Goal: Transaction & Acquisition: Purchase product/service

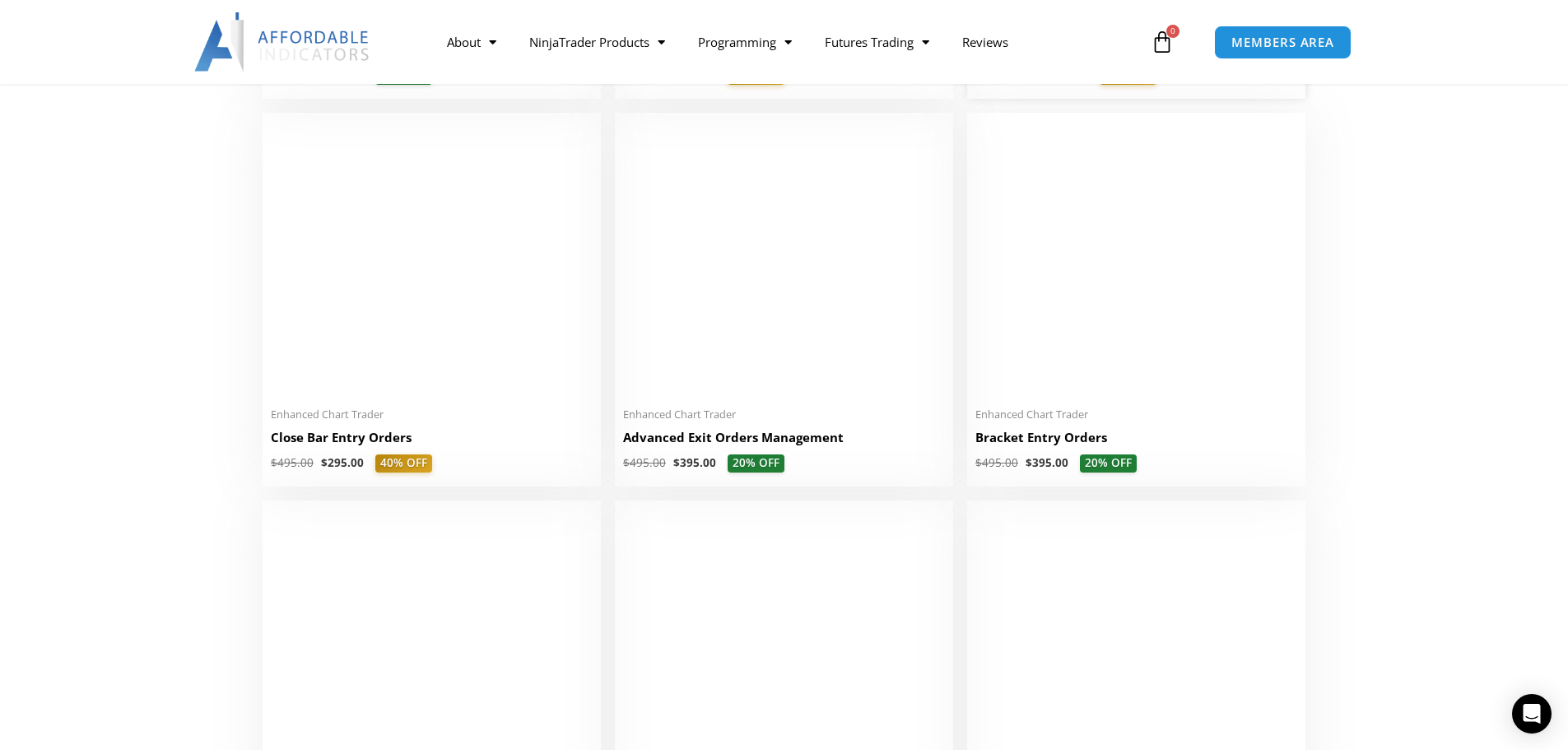
scroll to position [1152, 0]
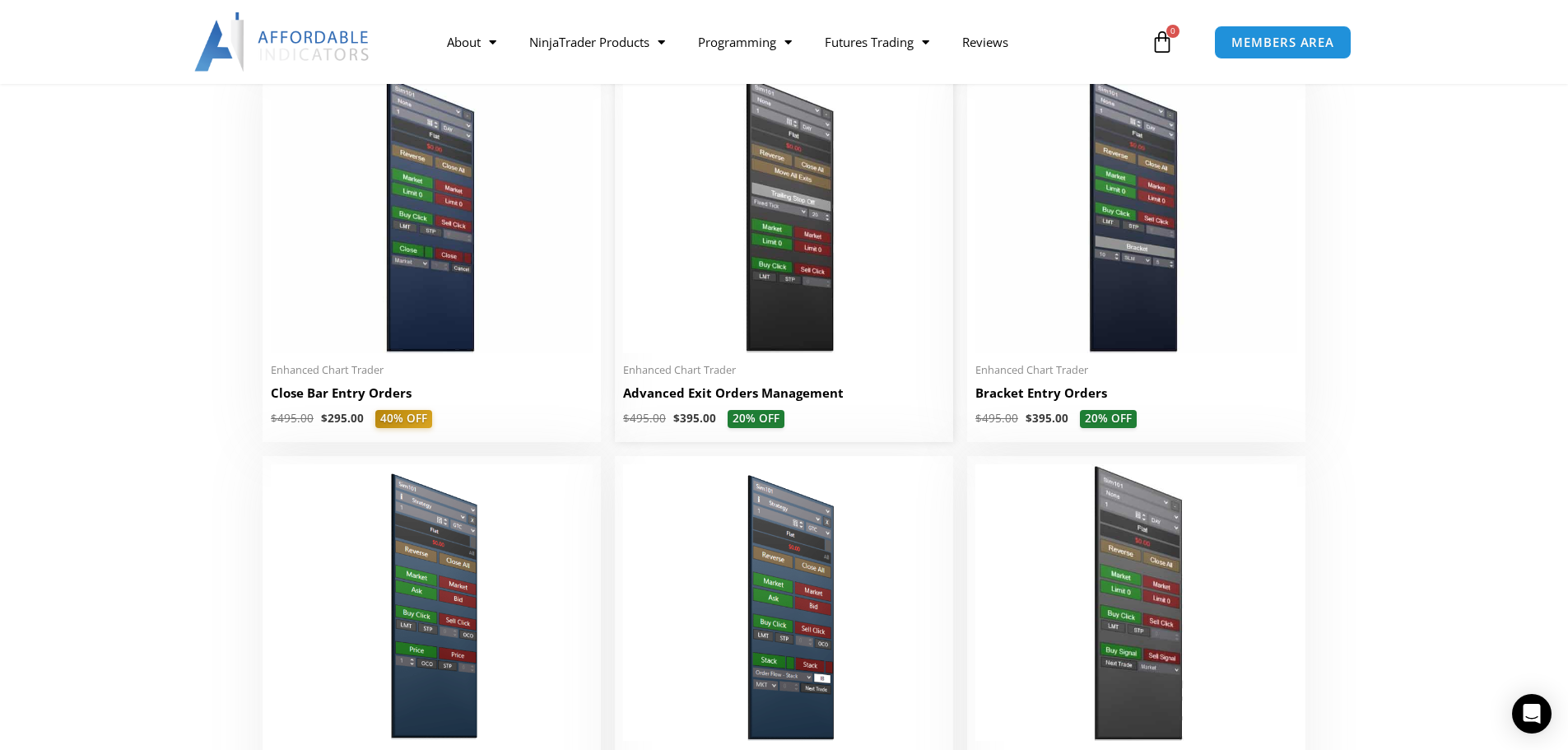
click at [784, 271] on img at bounding box center [784, 214] width 322 height 277
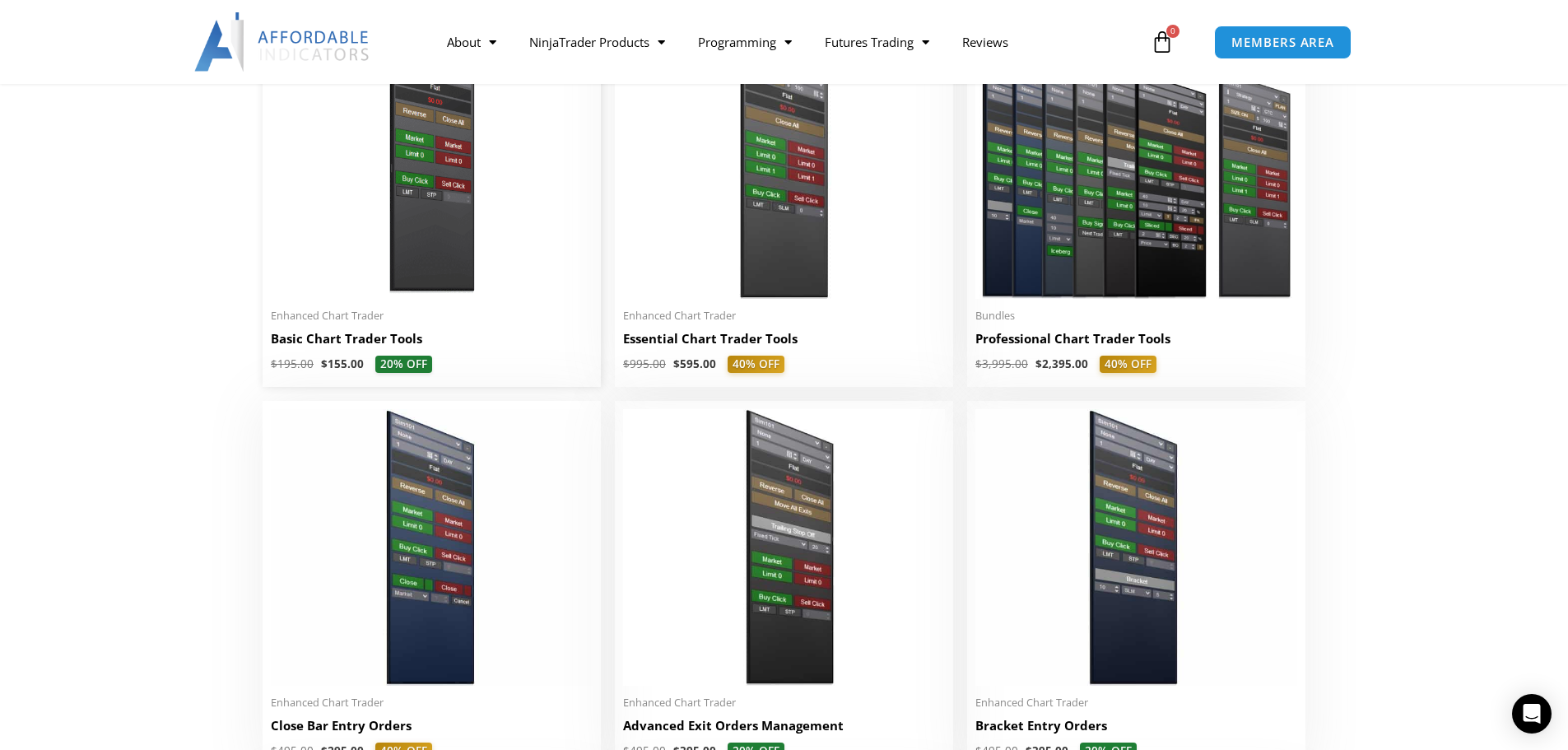
scroll to position [1152, 0]
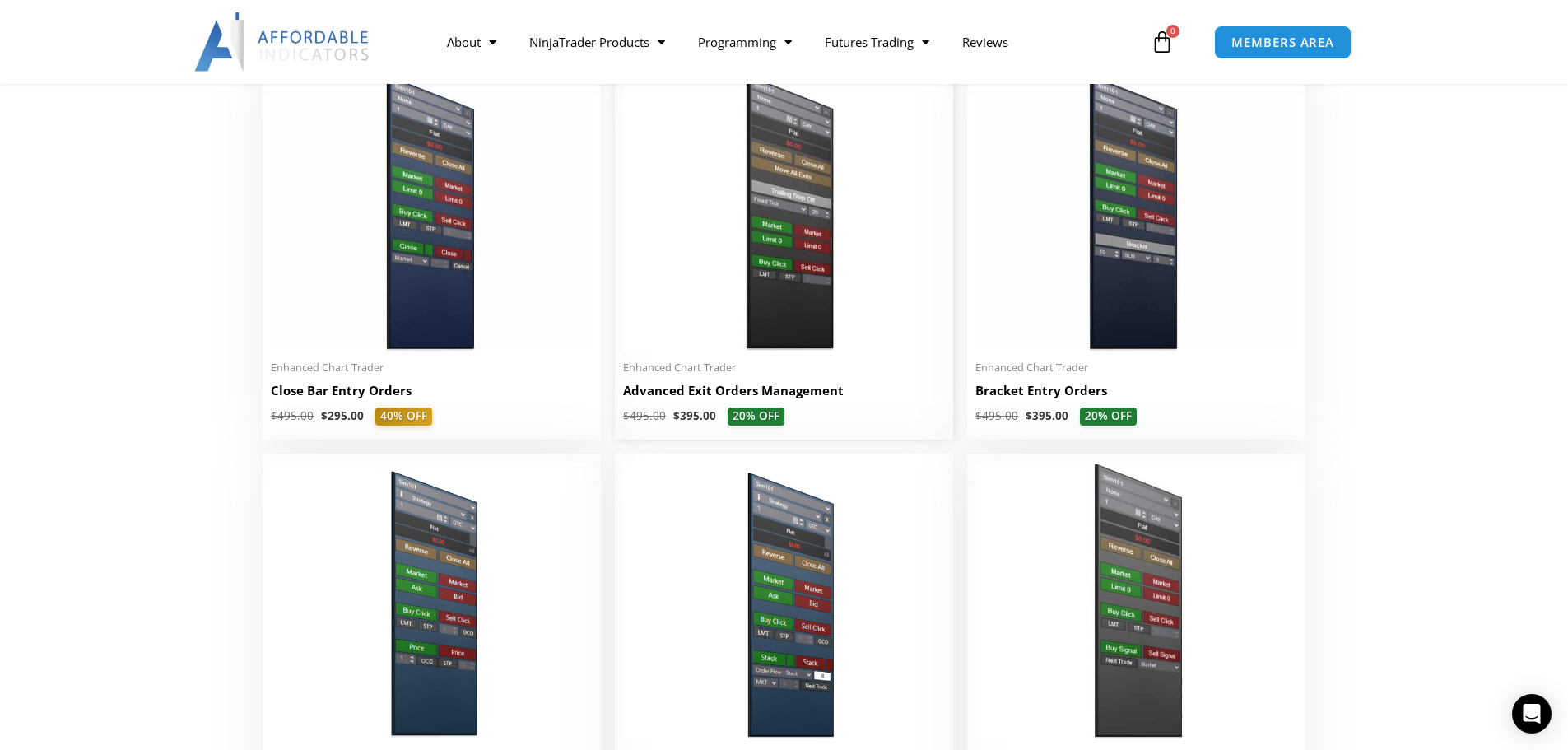
click at [794, 265] on img at bounding box center [784, 211] width 322 height 277
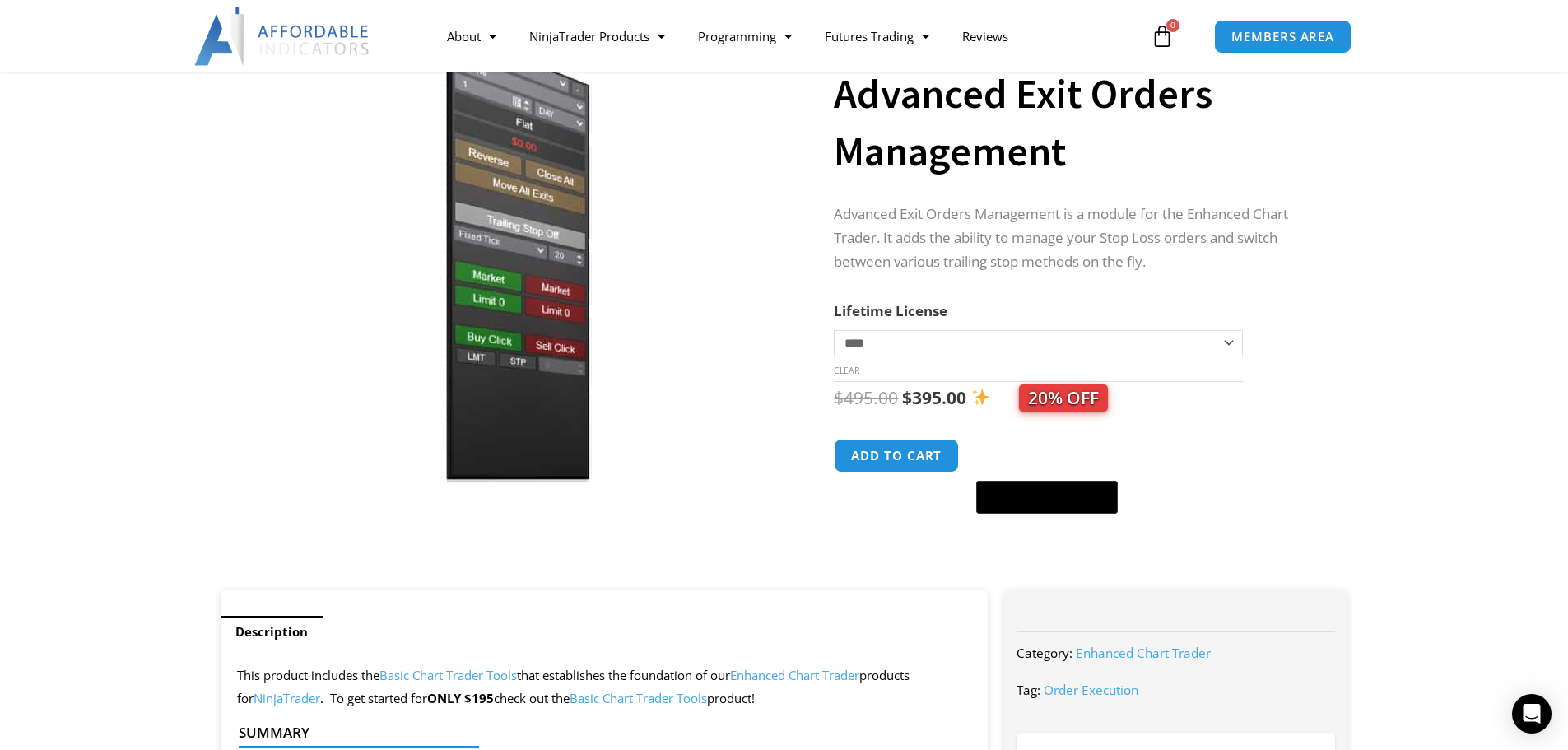
scroll to position [164, 0]
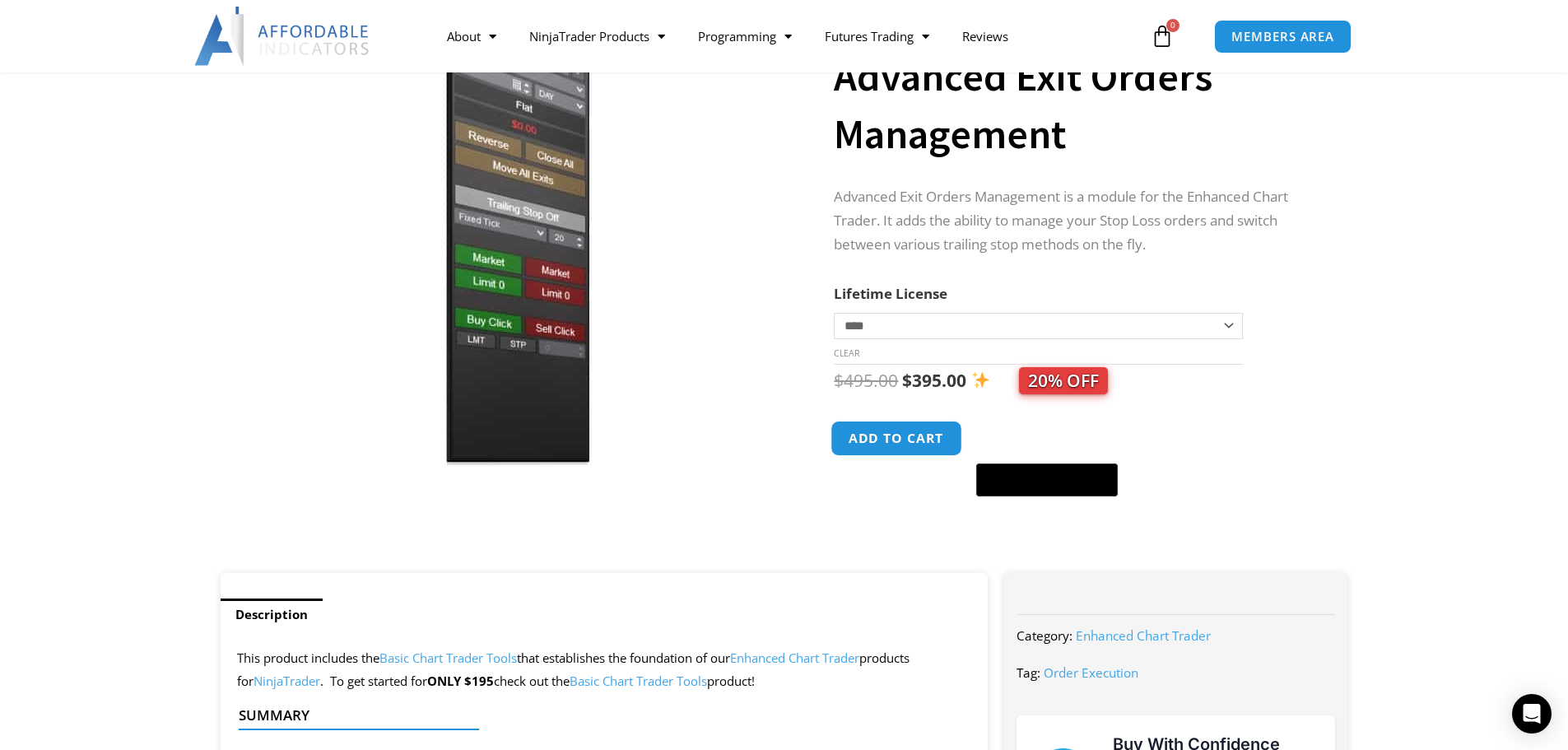
click at [900, 440] on button "Add to cart" at bounding box center [897, 438] width 132 height 35
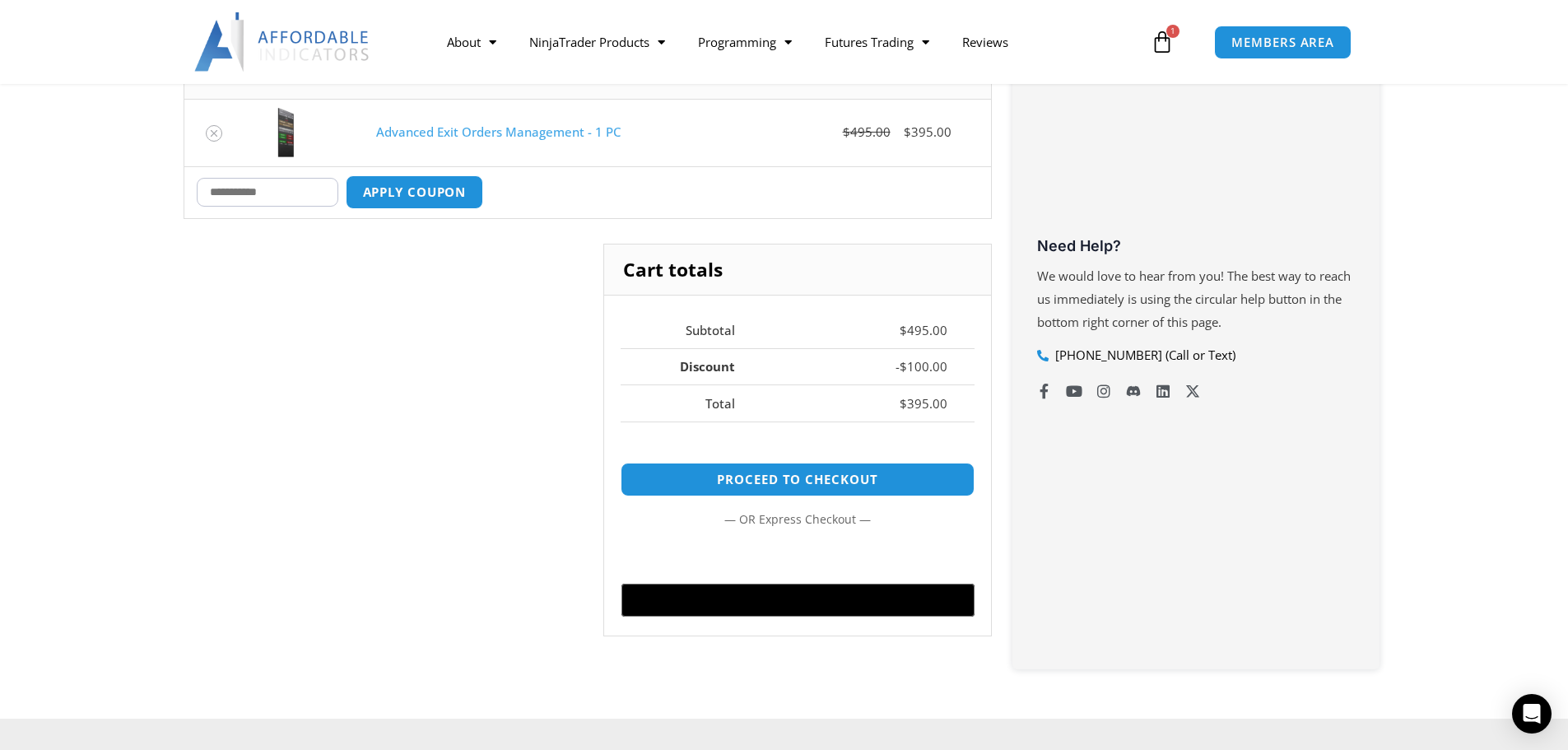
scroll to position [494, 0]
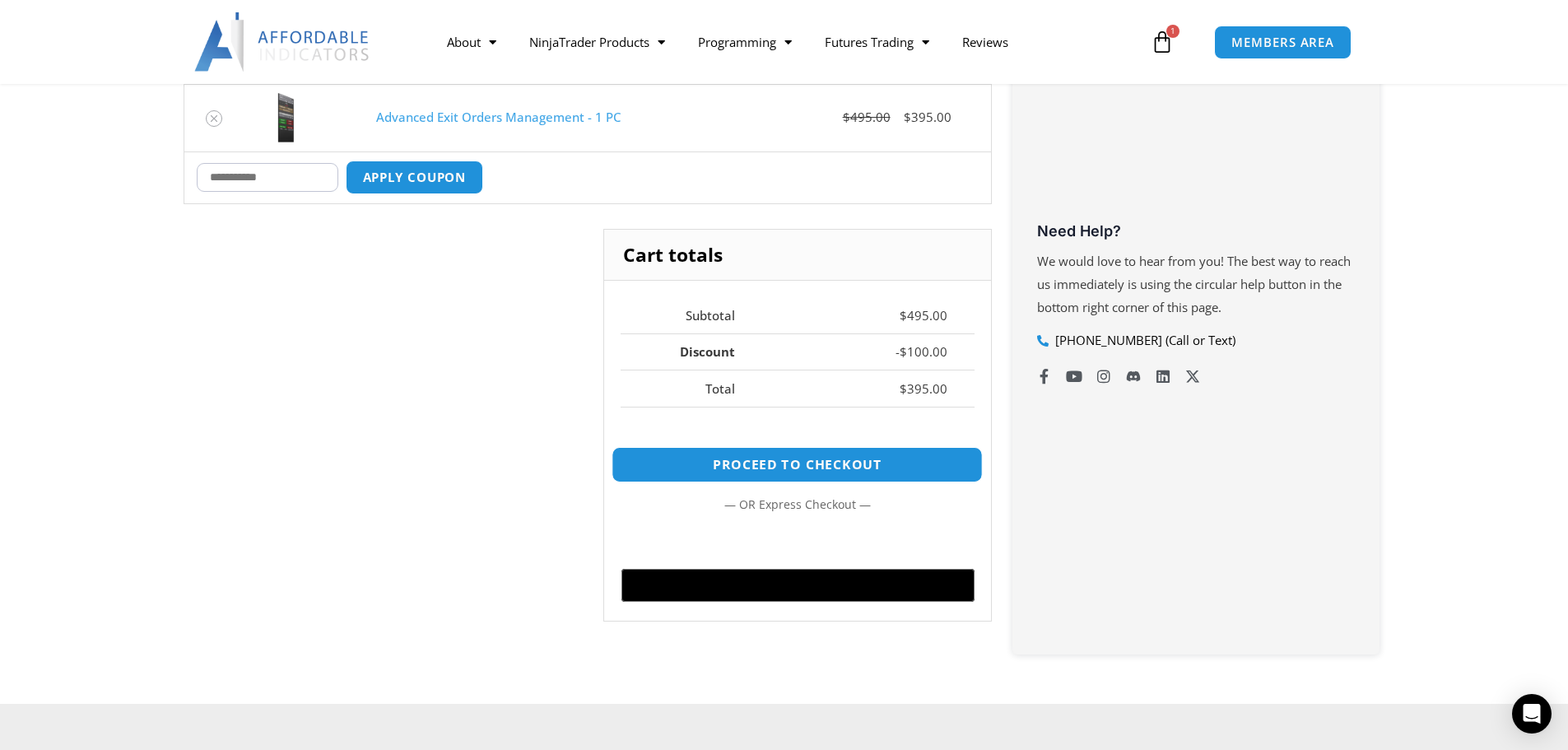
click at [808, 469] on link "Proceed to checkout" at bounding box center [796, 464] width 371 height 35
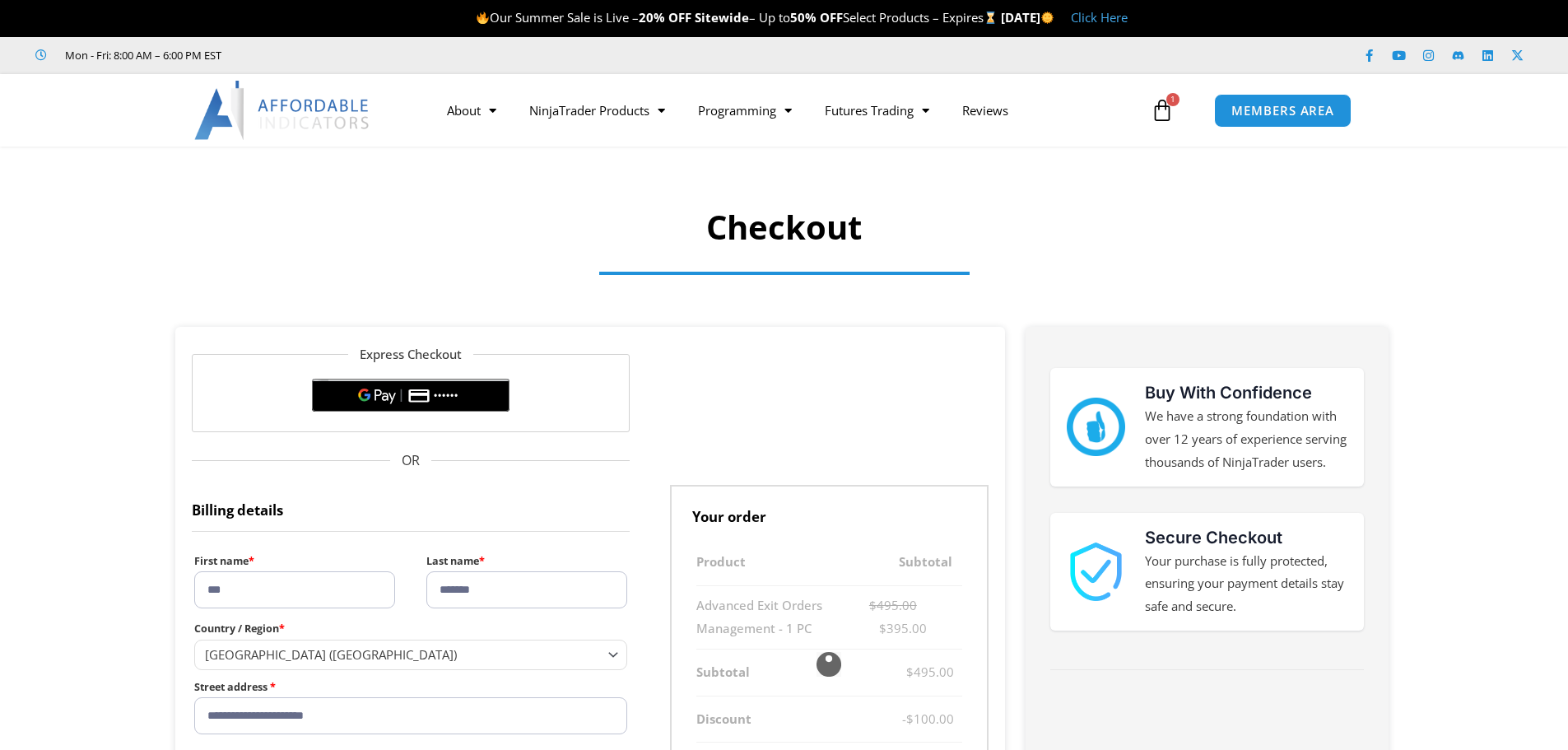
select select "**"
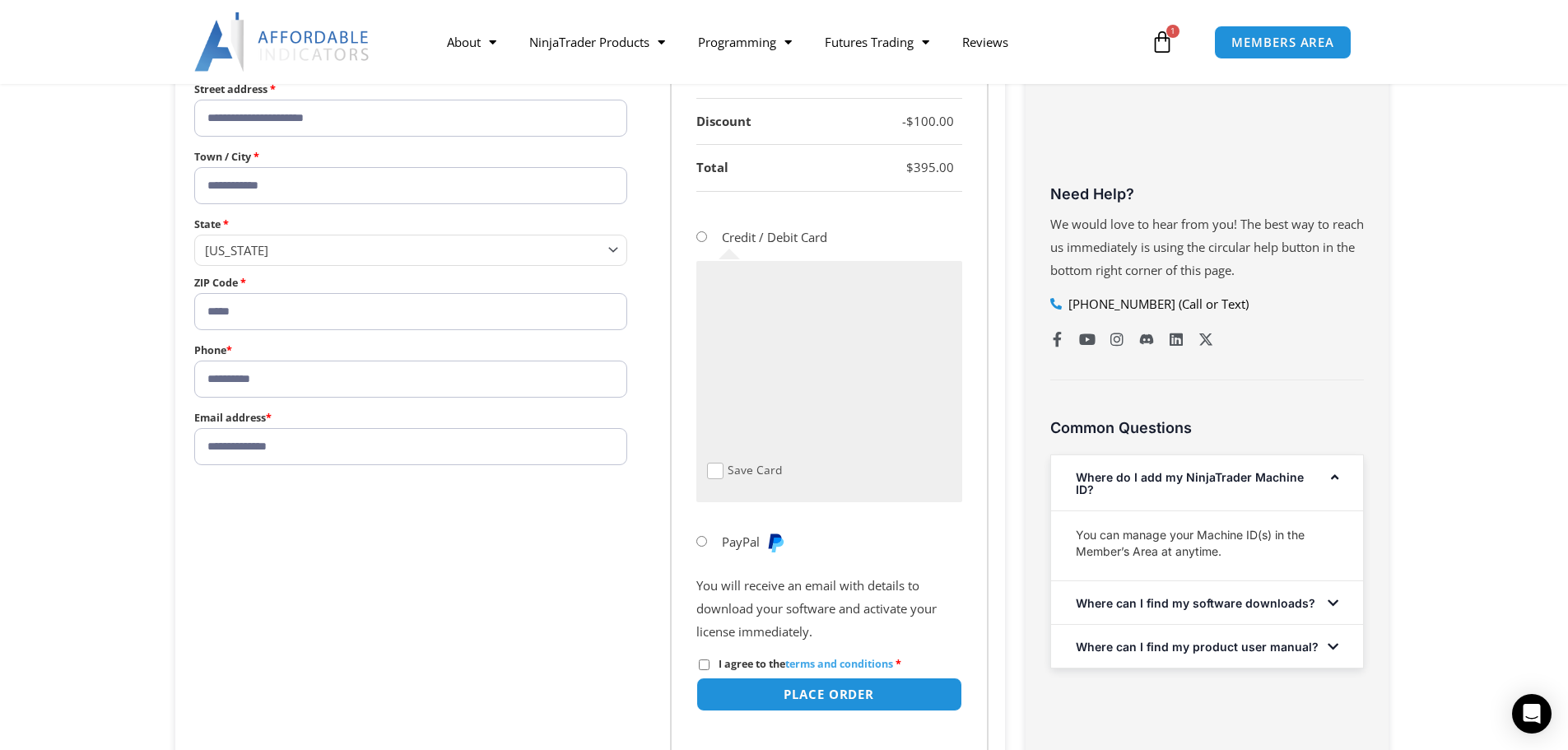
scroll to position [741, 0]
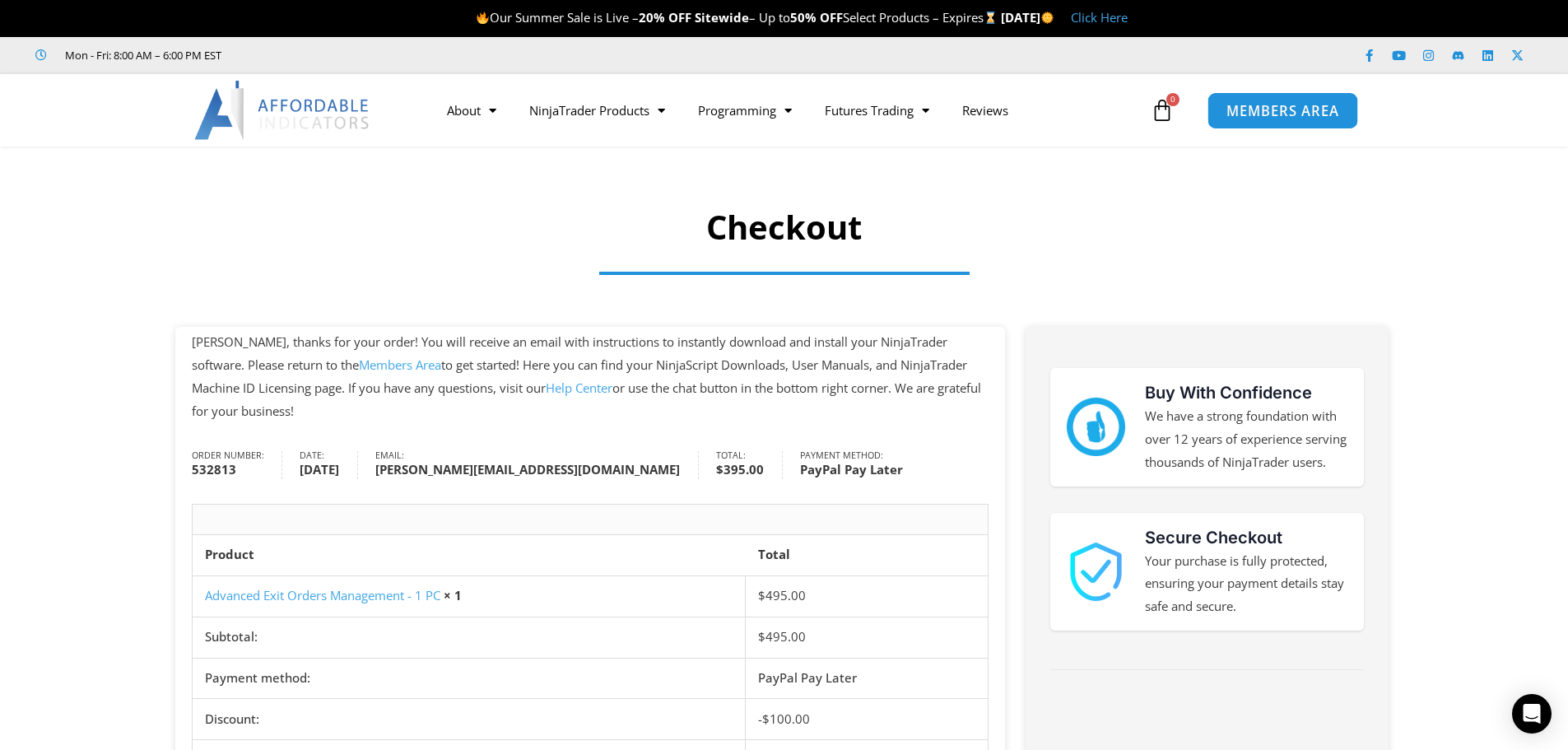
click at [1278, 117] on span "MEMBERS AREA" at bounding box center [1283, 110] width 113 height 14
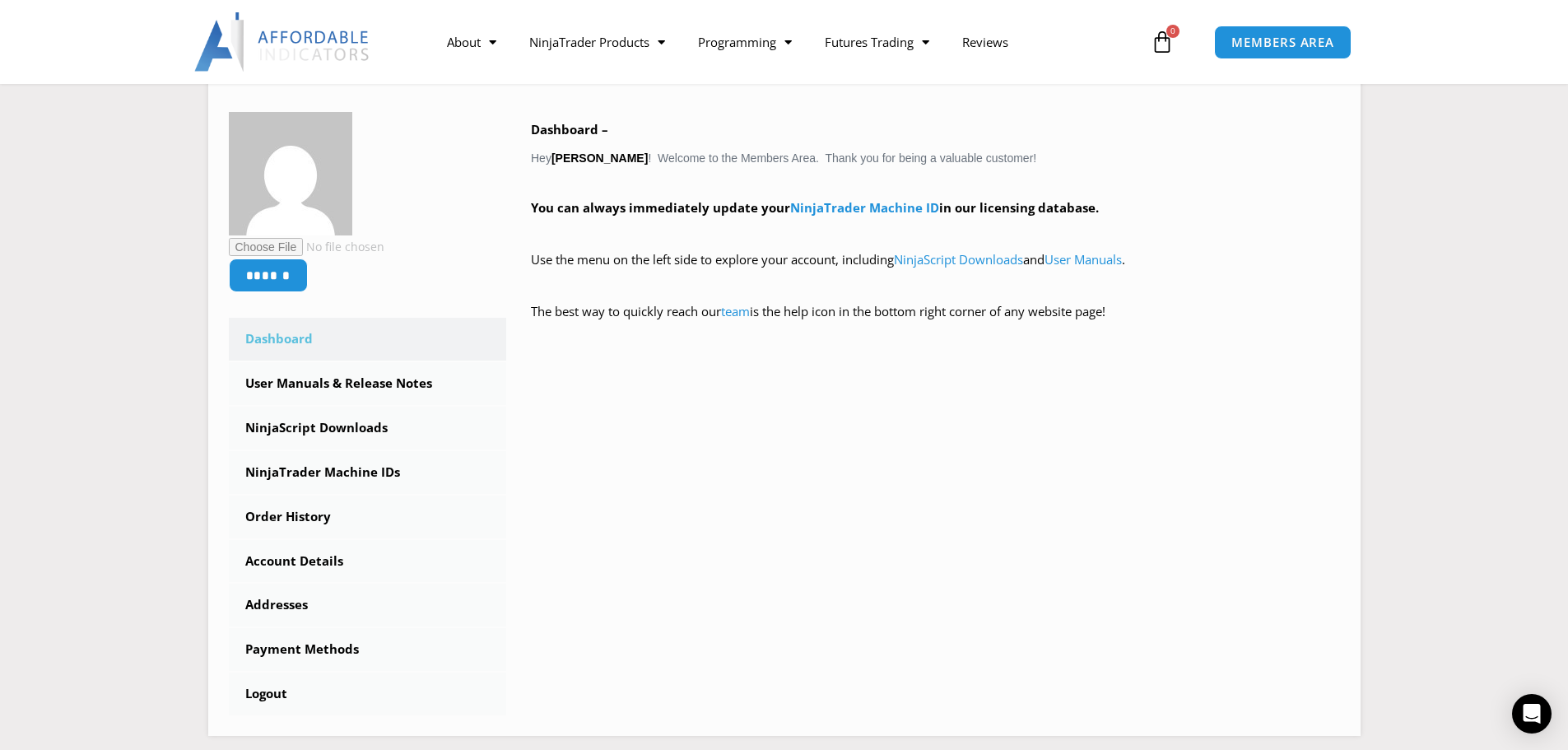
scroll to position [329, 0]
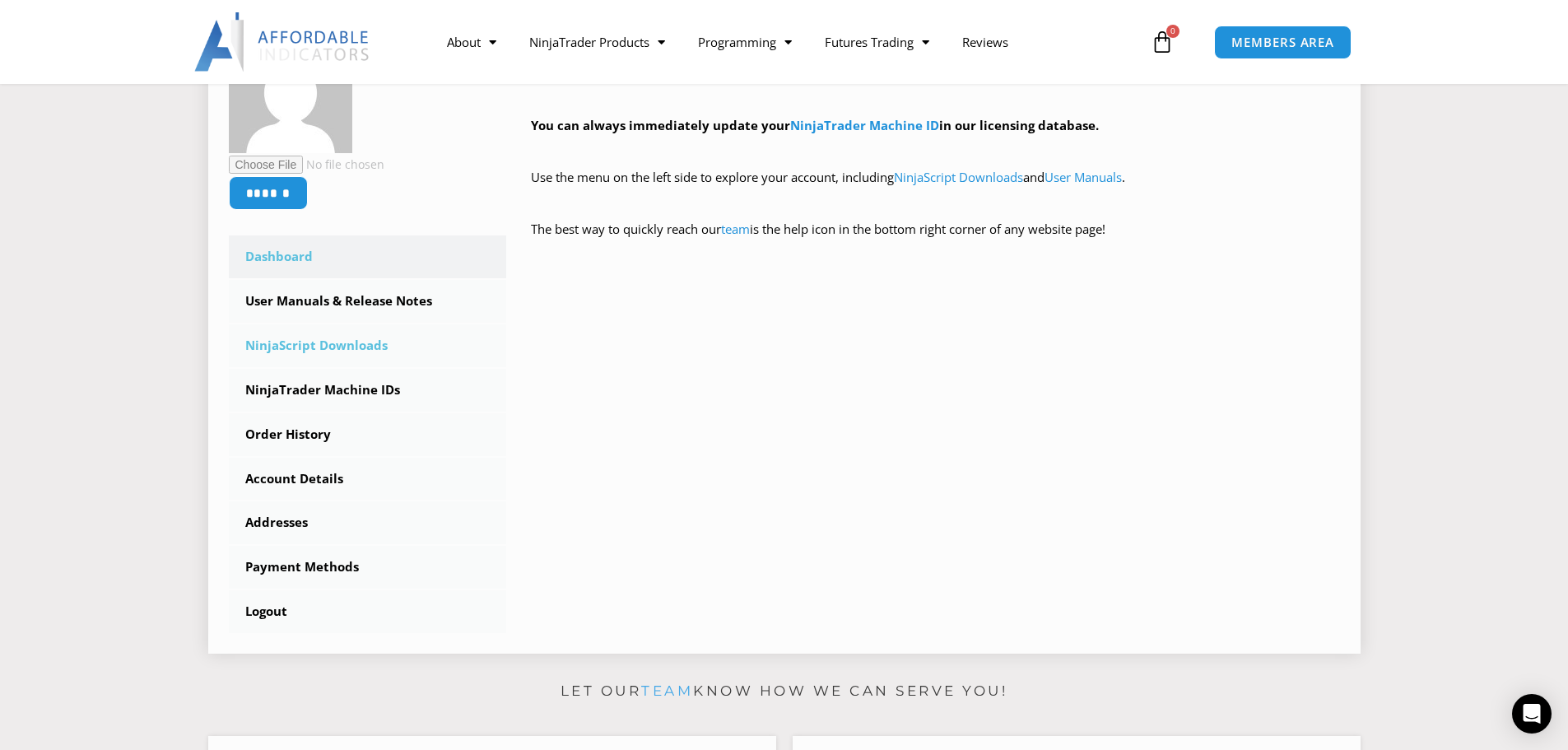
click at [366, 341] on link "NinjaScript Downloads" at bounding box center [367, 346] width 278 height 43
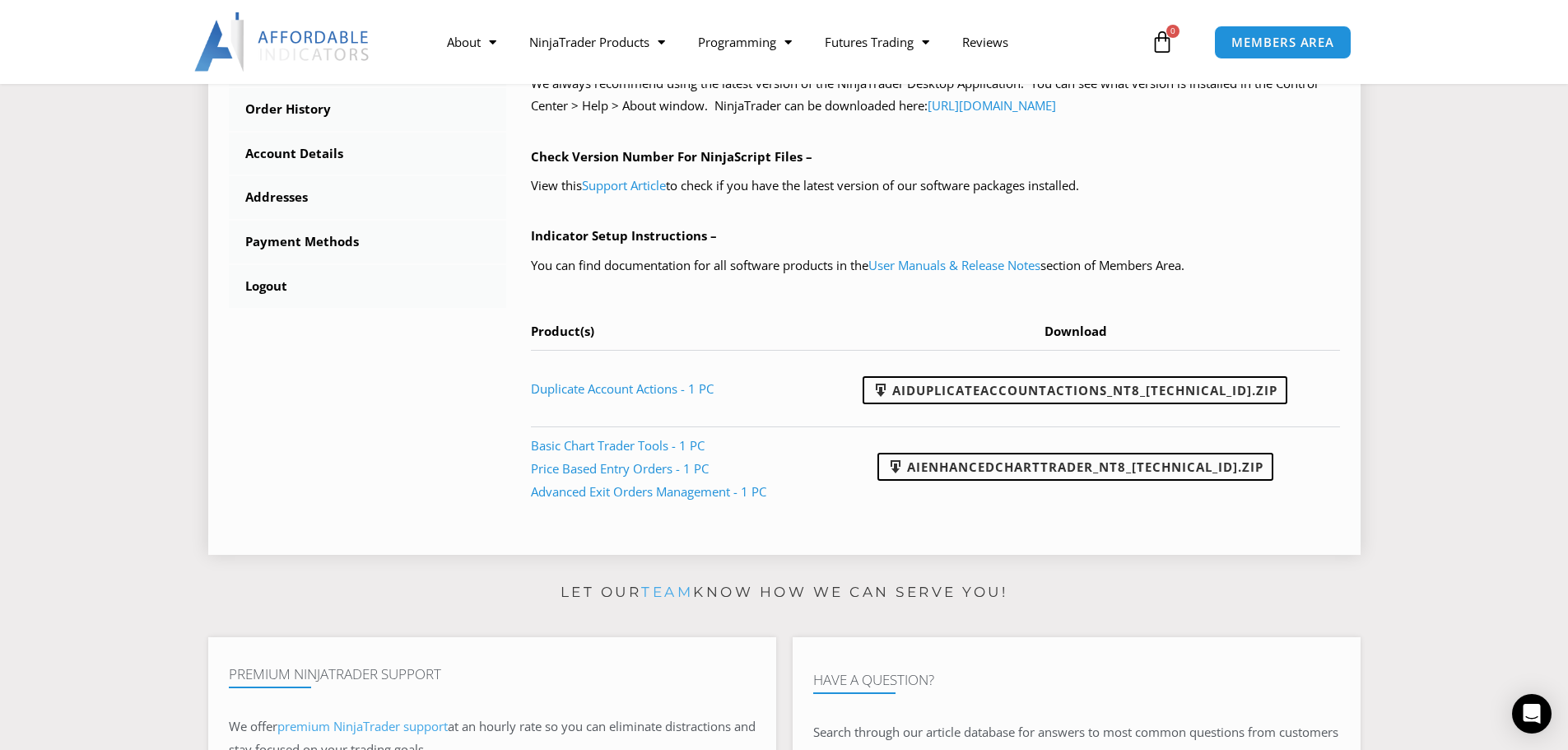
scroll to position [658, 0]
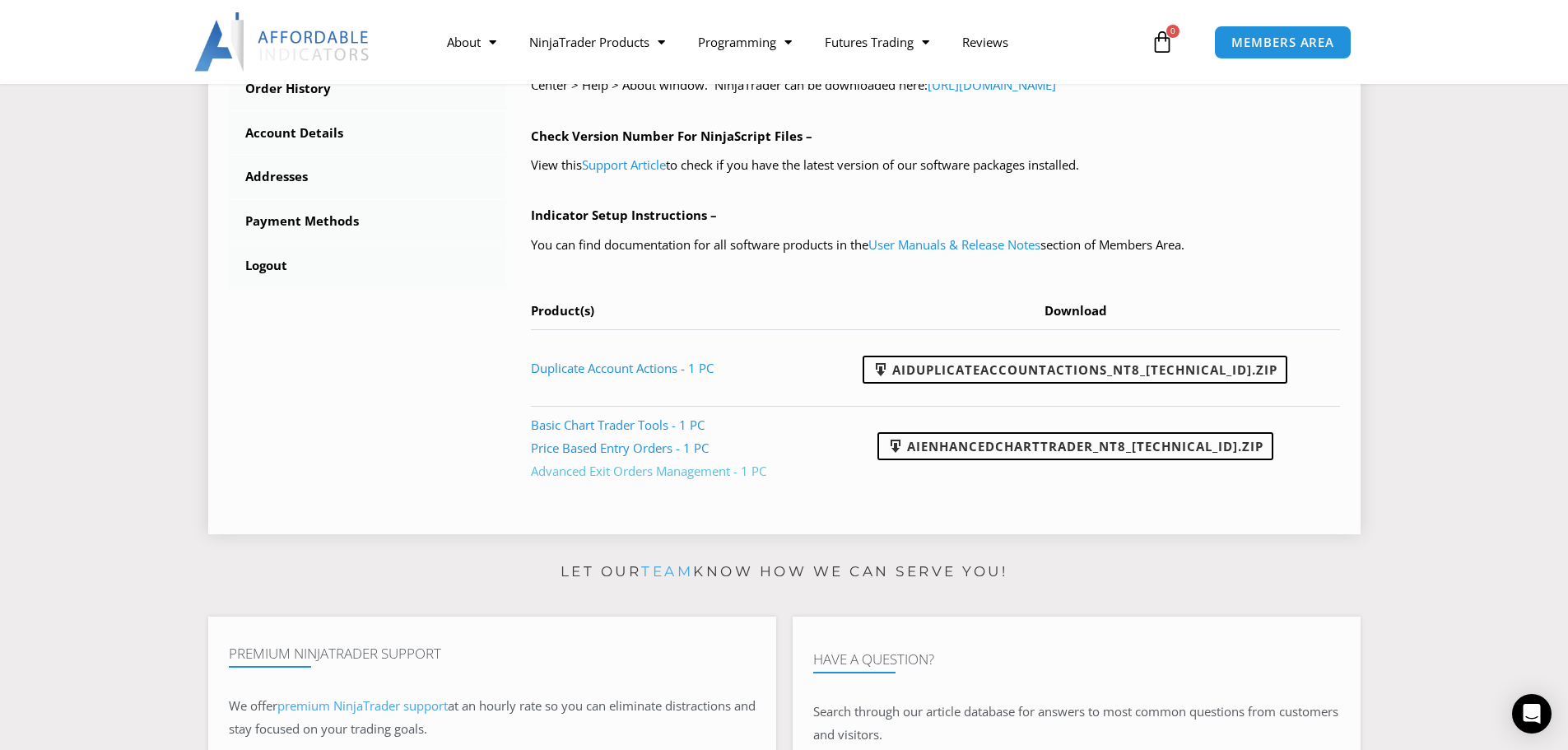
click at [717, 473] on link "Advanced Exit Orders Management - 1 PC" at bounding box center [648, 470] width 235 height 16
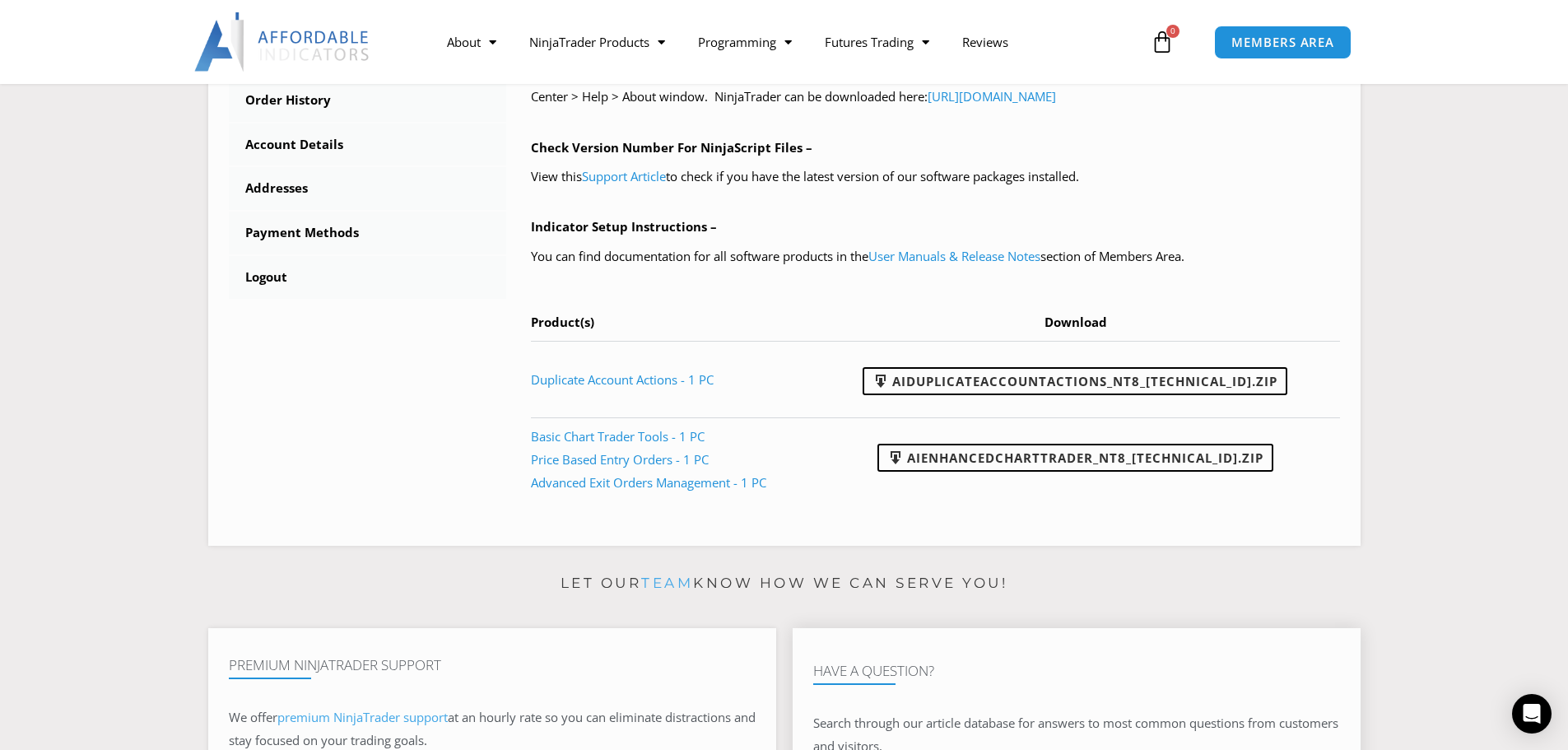
scroll to position [646, 0]
click at [1023, 467] on link "AIEnhancedChartTrader_NT8_[TECHNICAL_ID].zip" at bounding box center [1076, 458] width 396 height 28
